Goal: Navigation & Orientation: Find specific page/section

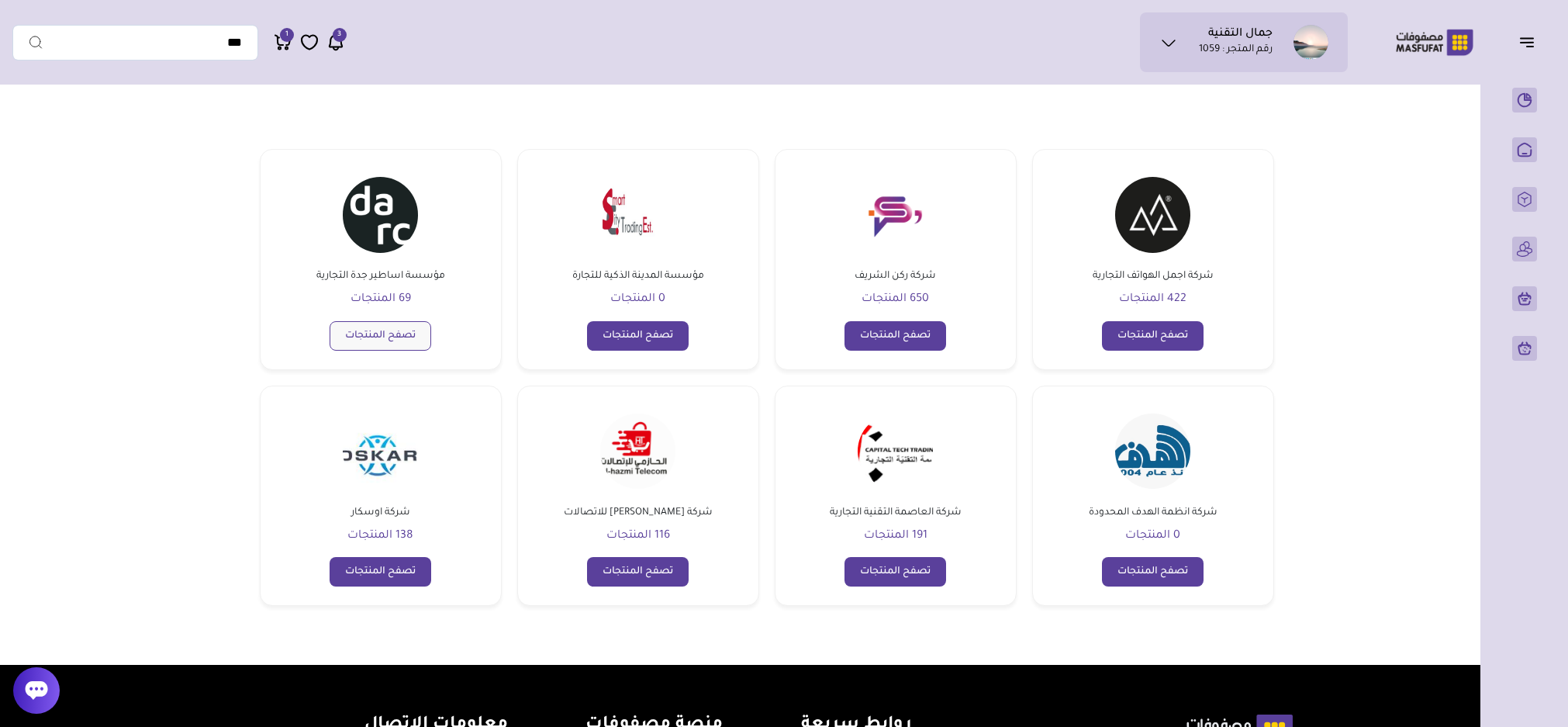
scroll to position [198, 0]
